Goal: Task Accomplishment & Management: Use online tool/utility

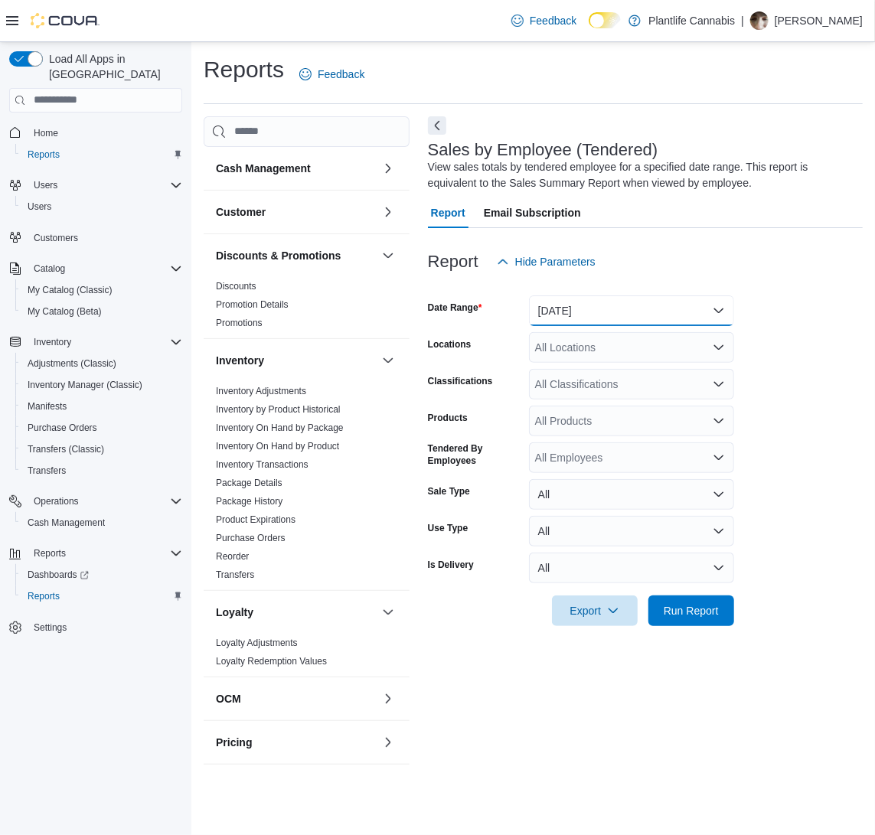
click at [665, 316] on button "Yesterday" at bounding box center [631, 311] width 205 height 31
click at [675, 312] on button "Yesterday" at bounding box center [631, 311] width 205 height 31
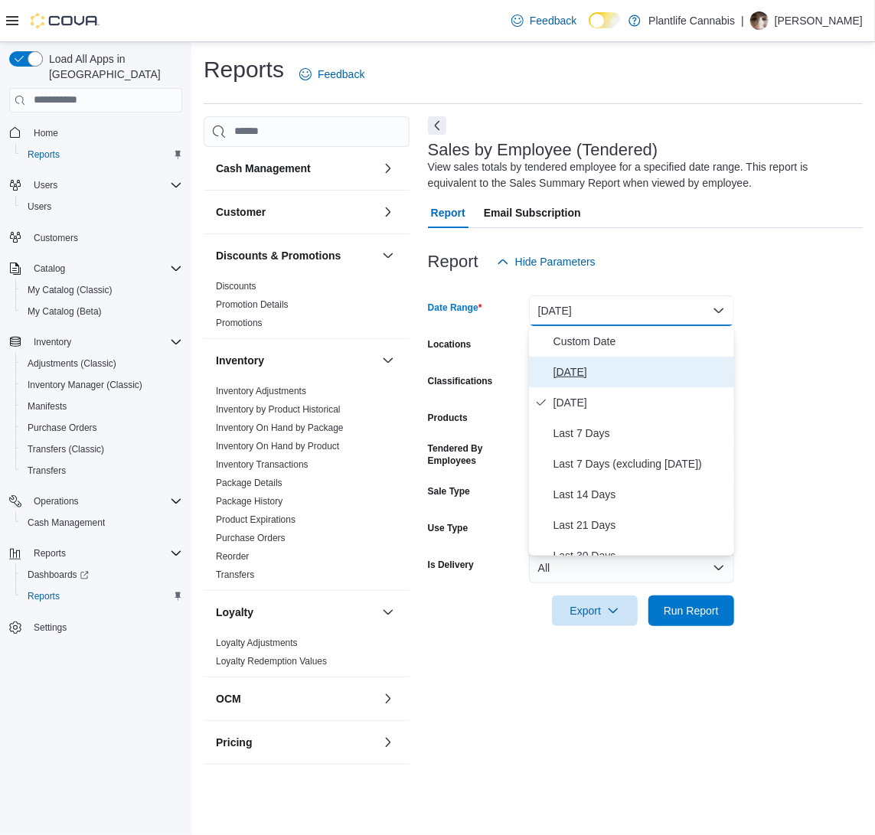
drag, startPoint x: 662, startPoint y: 371, endPoint x: 694, endPoint y: 434, distance: 71.2
click at [661, 371] on span "Today" at bounding box center [641, 372] width 175 height 18
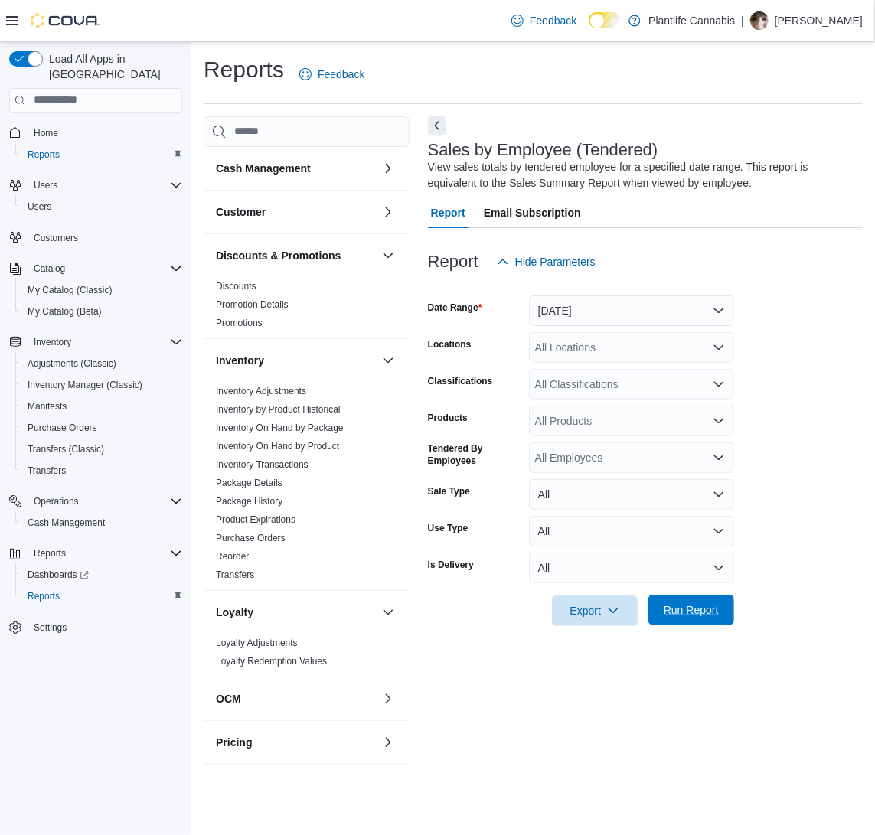
drag, startPoint x: 724, startPoint y: 611, endPoint x: 720, endPoint y: 603, distance: 9.3
click at [724, 611] on span "Run Report" at bounding box center [691, 610] width 67 height 31
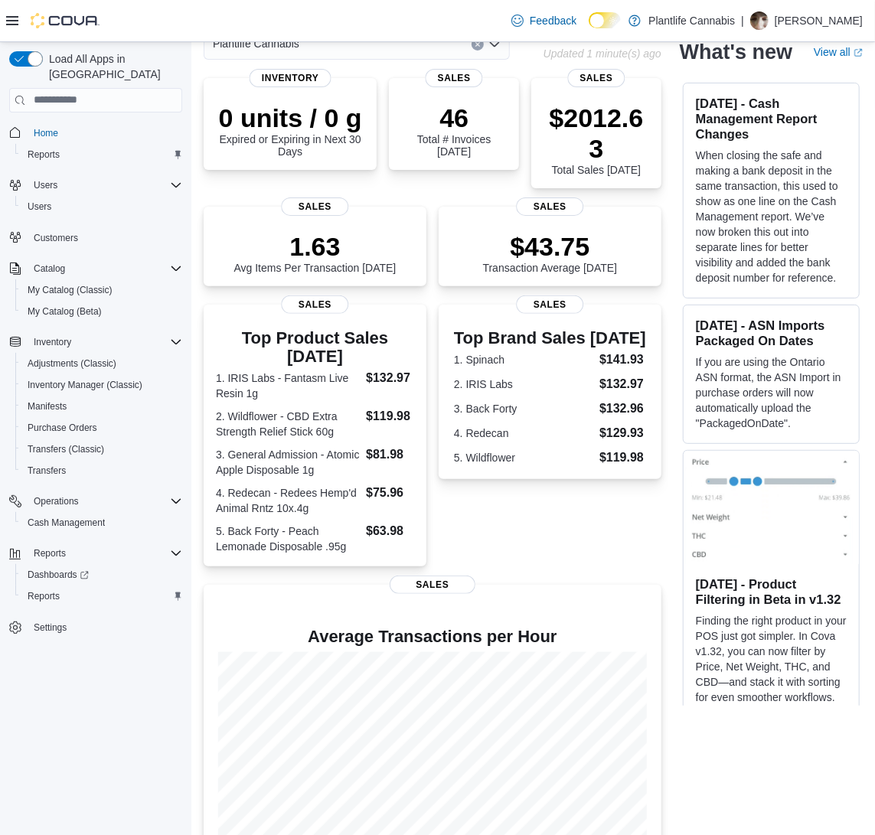
scroll to position [88, 0]
click at [51, 587] on span "Reports" at bounding box center [44, 596] width 32 height 18
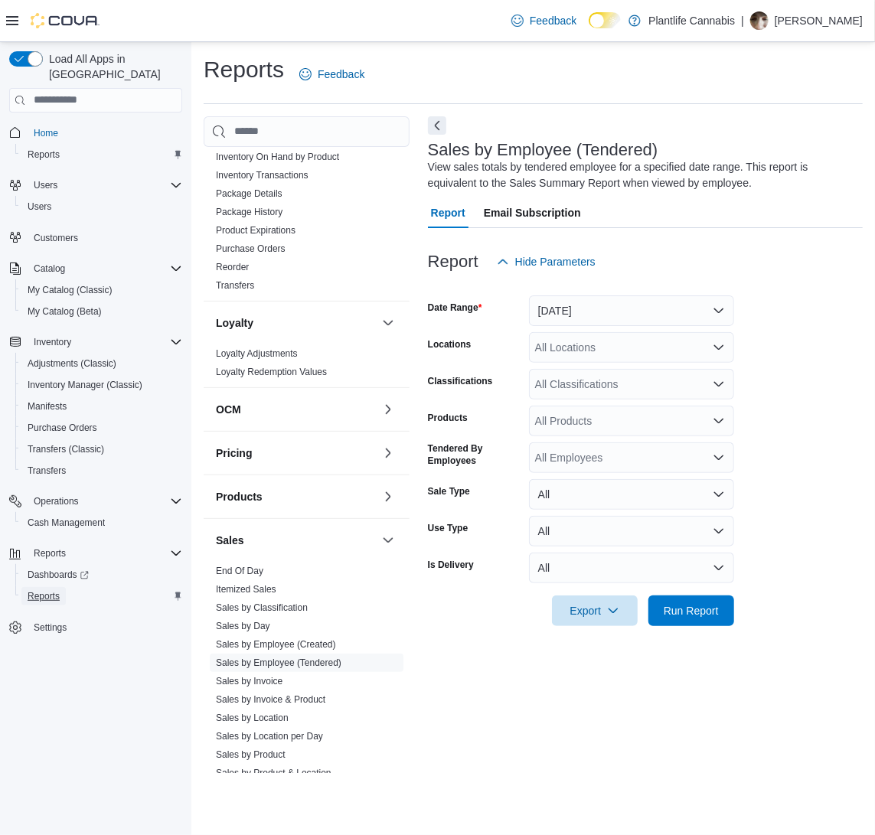
scroll to position [324, 0]
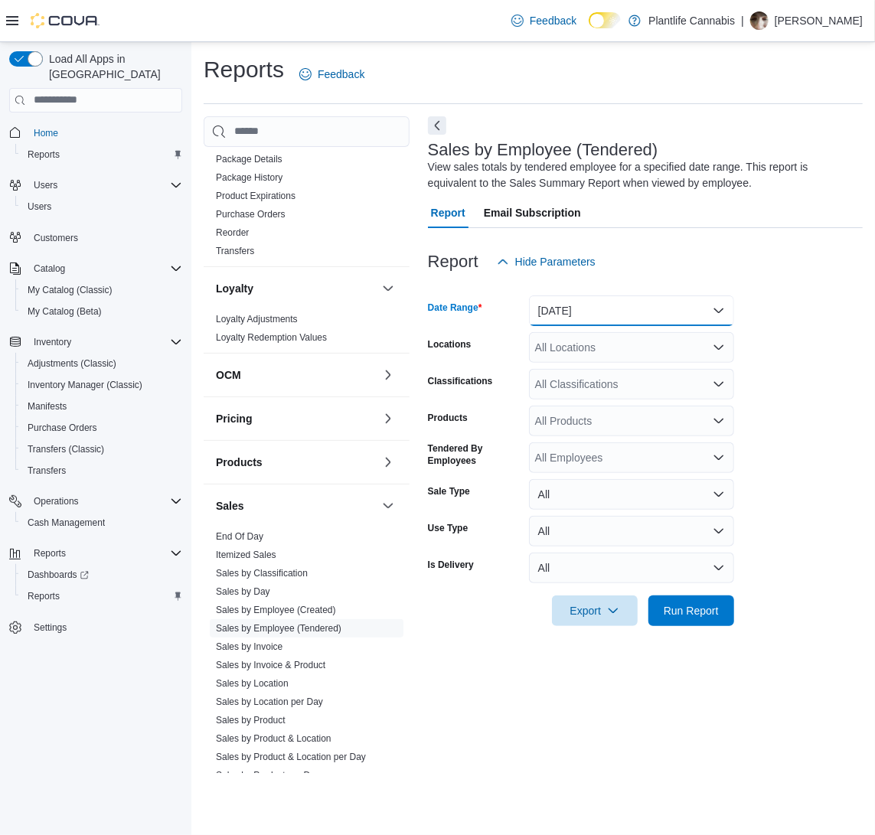
click at [594, 305] on button "Yesterday" at bounding box center [631, 311] width 205 height 31
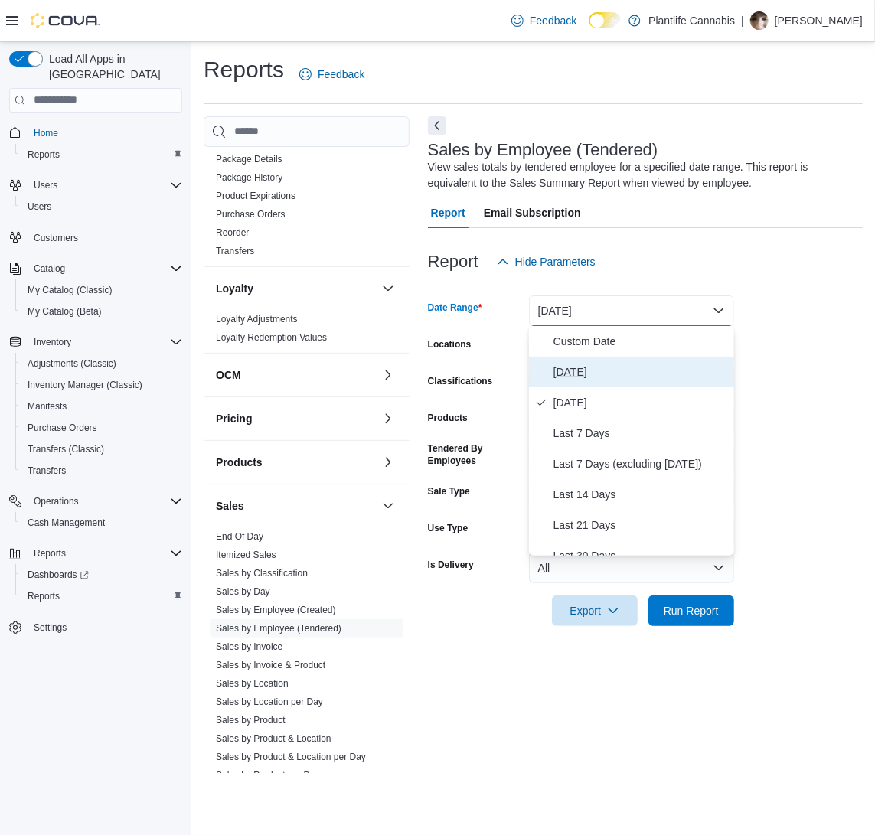
click at [580, 361] on button "Today" at bounding box center [631, 372] width 205 height 31
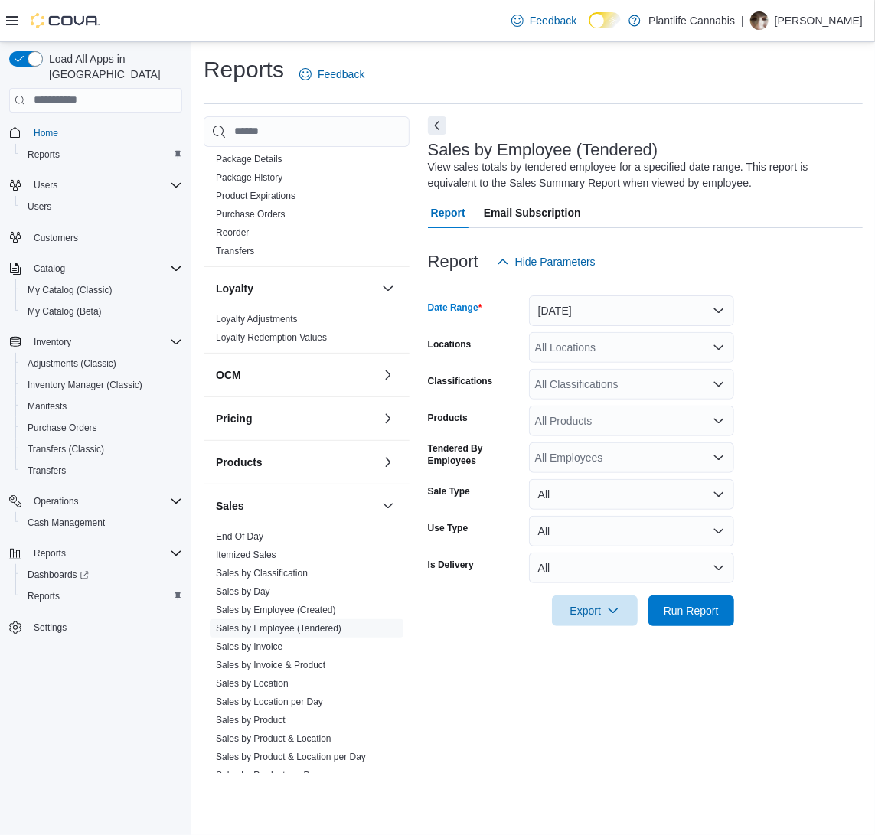
click at [605, 346] on div "All Locations" at bounding box center [631, 347] width 205 height 31
type input "***"
click at [606, 377] on span "Grande Prairie - Cobblestone" at bounding box center [665, 372] width 191 height 15
click at [701, 185] on div "View sales totals by tendered employee for a specified date range. This report …" at bounding box center [641, 175] width 427 height 32
drag, startPoint x: 860, startPoint y: 441, endPoint x: 801, endPoint y: 499, distance: 82.8
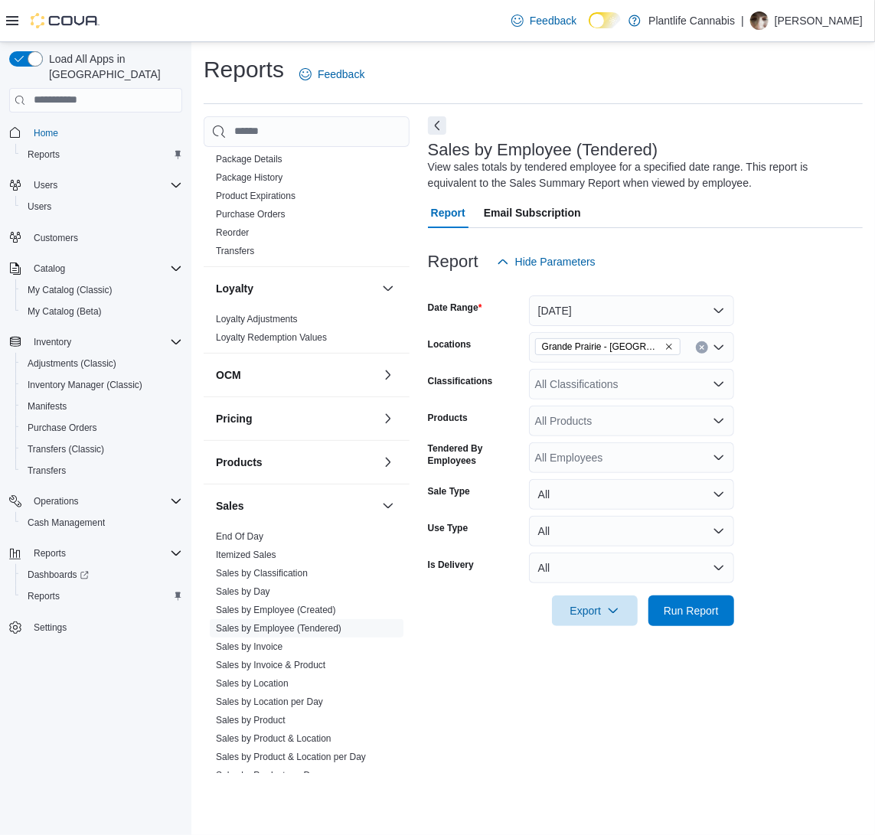
click at [860, 441] on form "Date Range Today Locations Grande Prairie - Cobblestone Classifications All Cla…" at bounding box center [645, 451] width 435 height 349
click at [780, 525] on form "Date Range Today Locations Grande Prairie - Cobblestone Classifications All Cla…" at bounding box center [645, 451] width 435 height 349
click at [680, 613] on span "Run Report" at bounding box center [691, 610] width 55 height 15
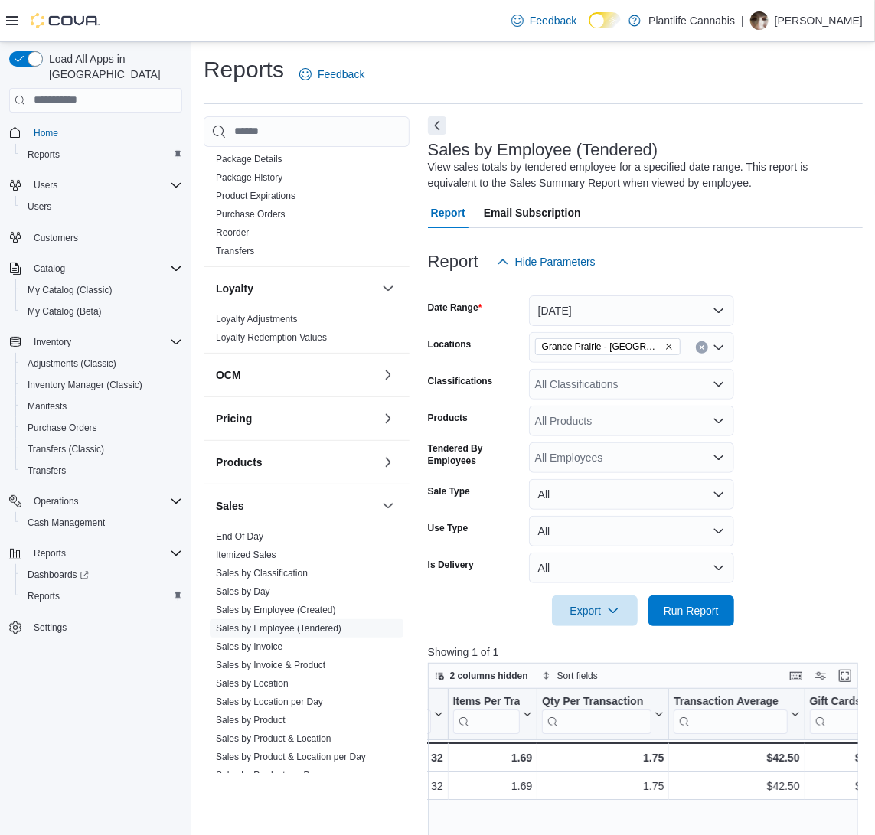
scroll to position [0, 379]
